Goal: Find specific page/section: Find specific page/section

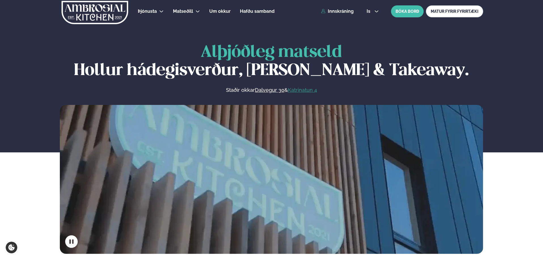
click at [313, 91] on link "Katrinatun 4" at bounding box center [302, 90] width 29 height 7
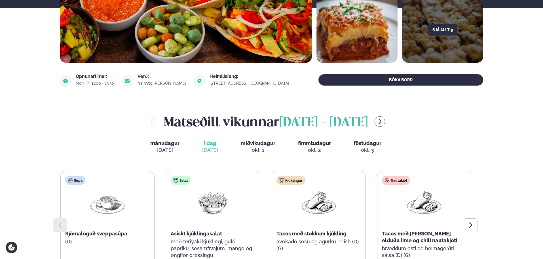
scroll to position [142, 0]
click at [469, 34] on div "Sjá allt 9" at bounding box center [442, 30] width 81 height 66
click at [444, 31] on button "Sjá allt 9" at bounding box center [443, 29] width 30 height 11
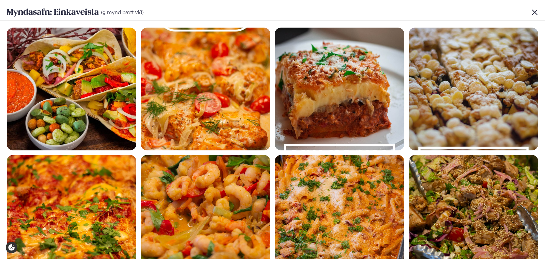
click at [533, 13] on icon at bounding box center [534, 12] width 5 height 5
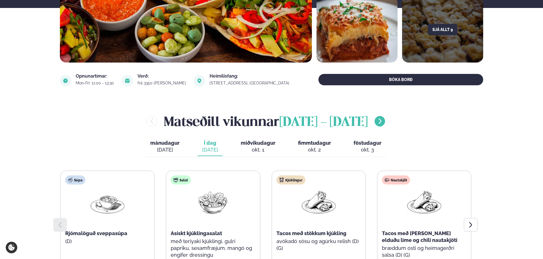
click at [385, 120] on button "menu-btn-right" at bounding box center [380, 121] width 11 height 11
